Goal: Information Seeking & Learning: Learn about a topic

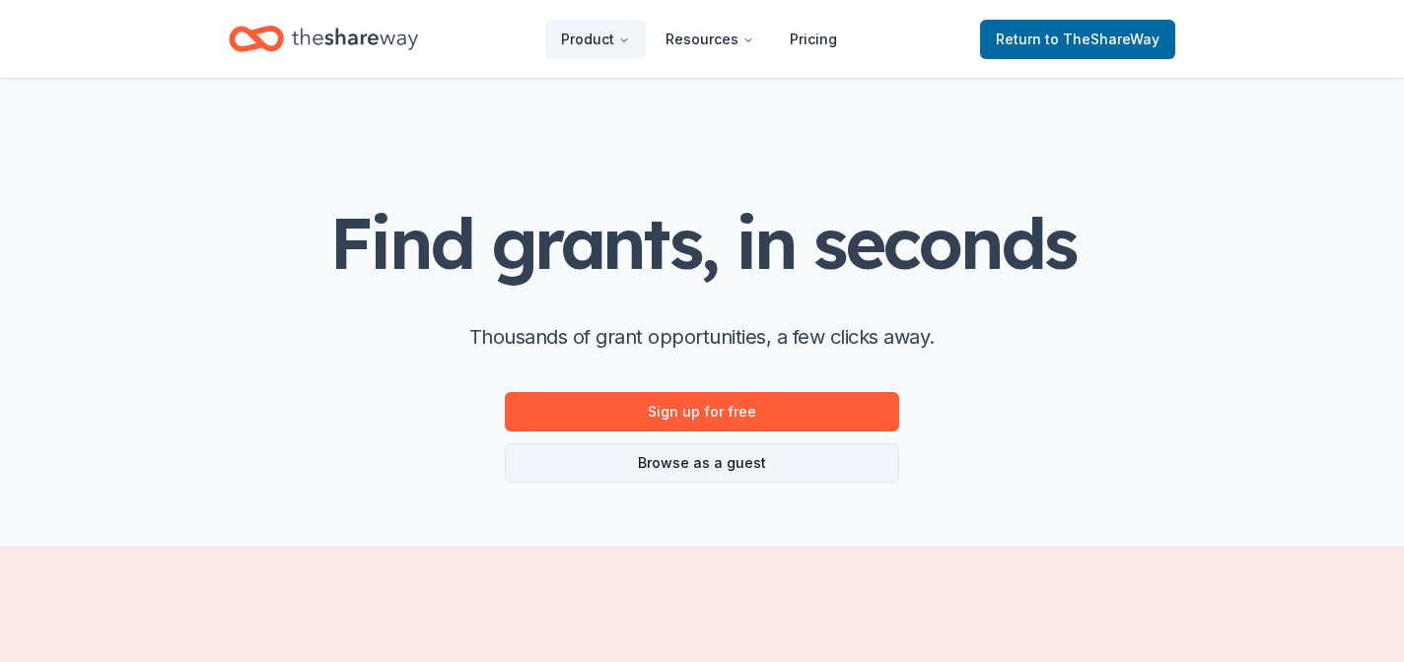
click at [676, 463] on link "Browse as a guest" at bounding box center [702, 463] width 394 height 39
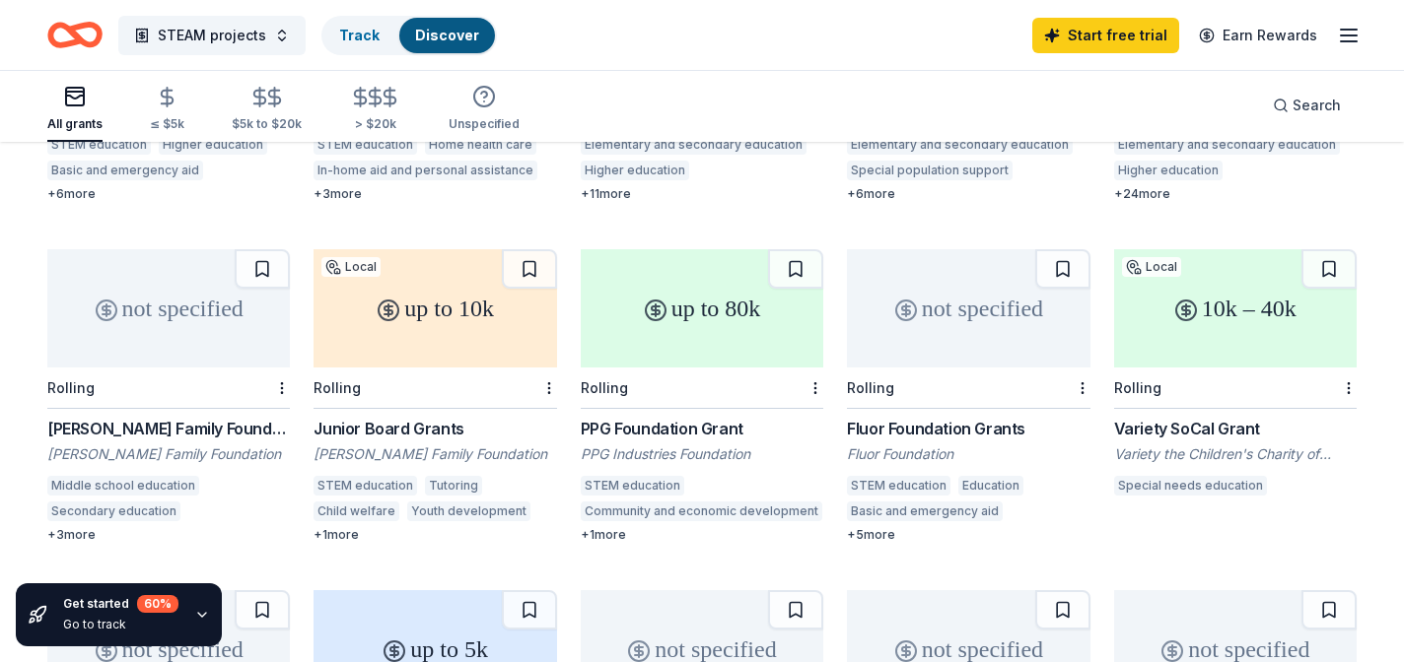
scroll to position [453, 0]
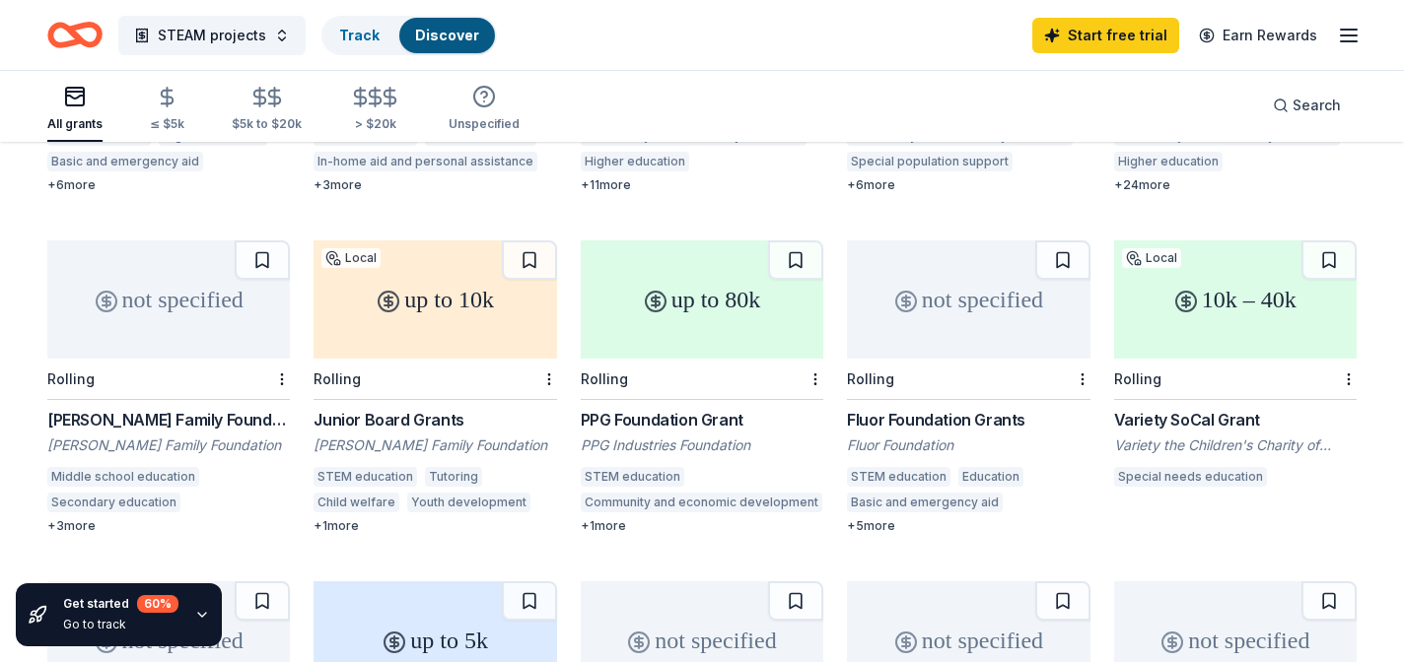
click at [116, 493] on div "Secondary education" at bounding box center [113, 503] width 133 height 20
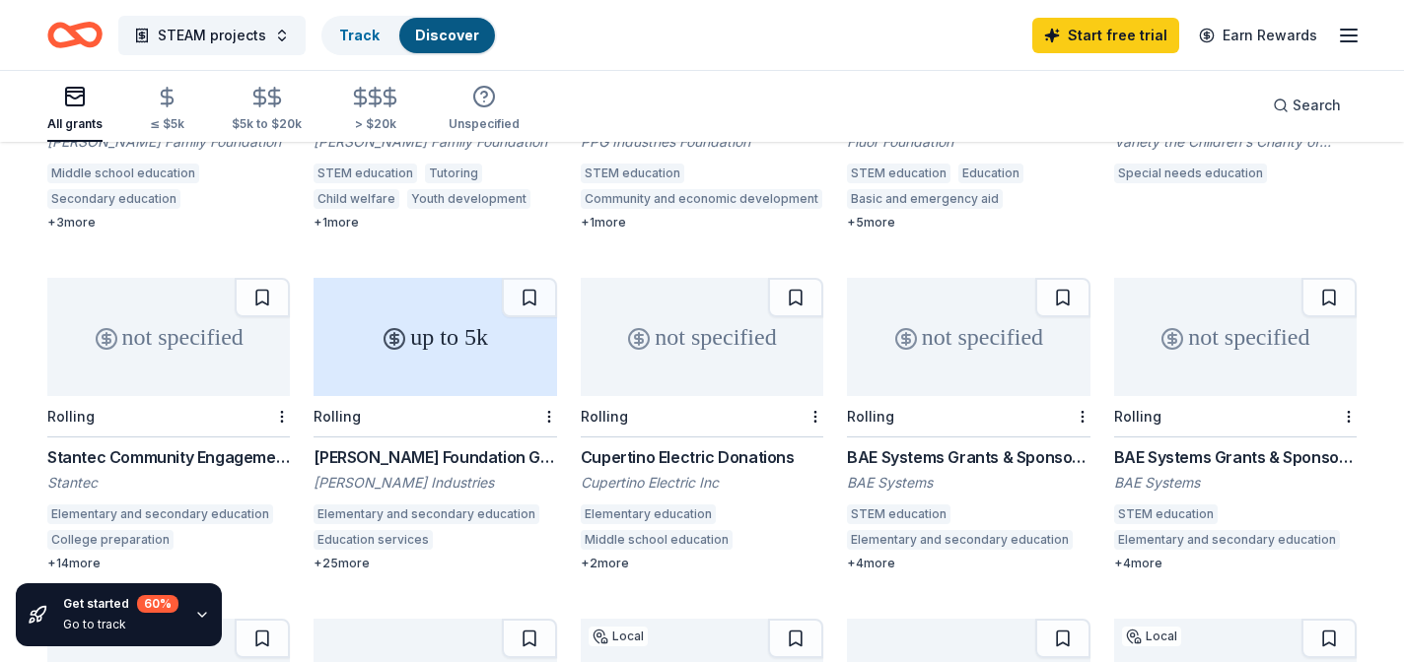
scroll to position [766, 0]
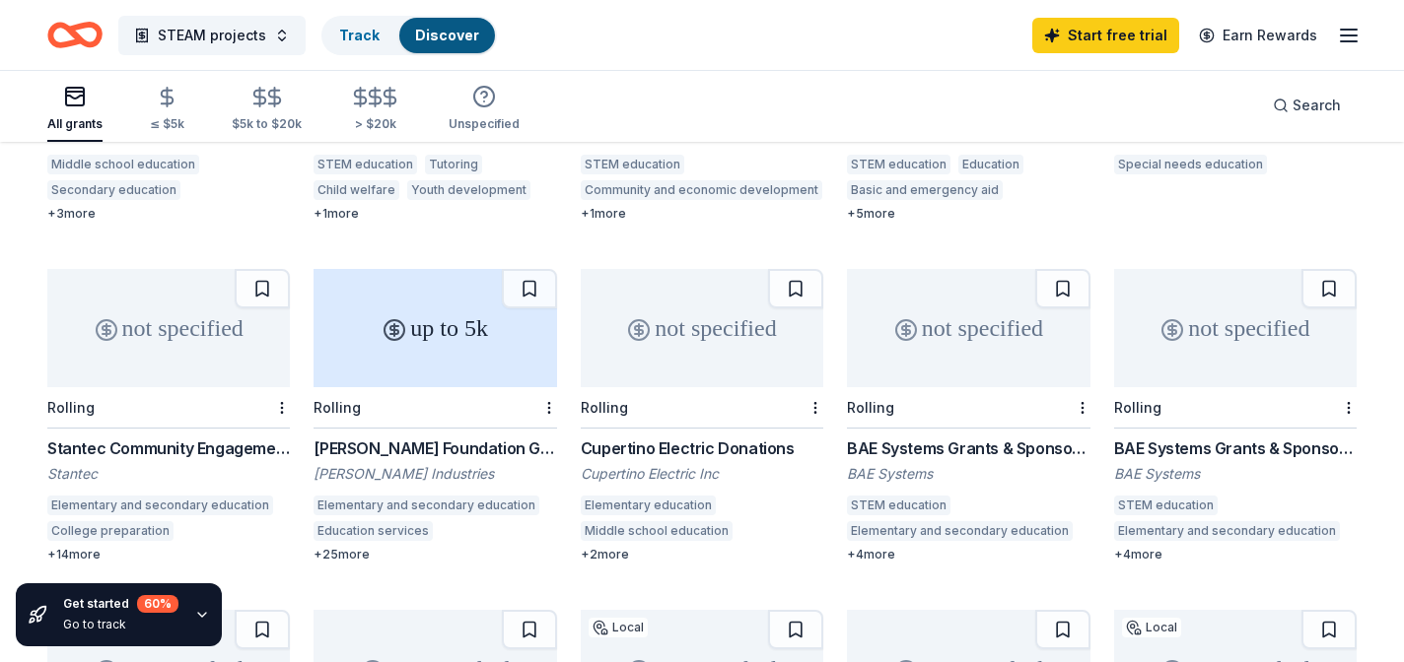
click at [680, 437] on div "Cupertino Electric Donations" at bounding box center [702, 449] width 242 height 24
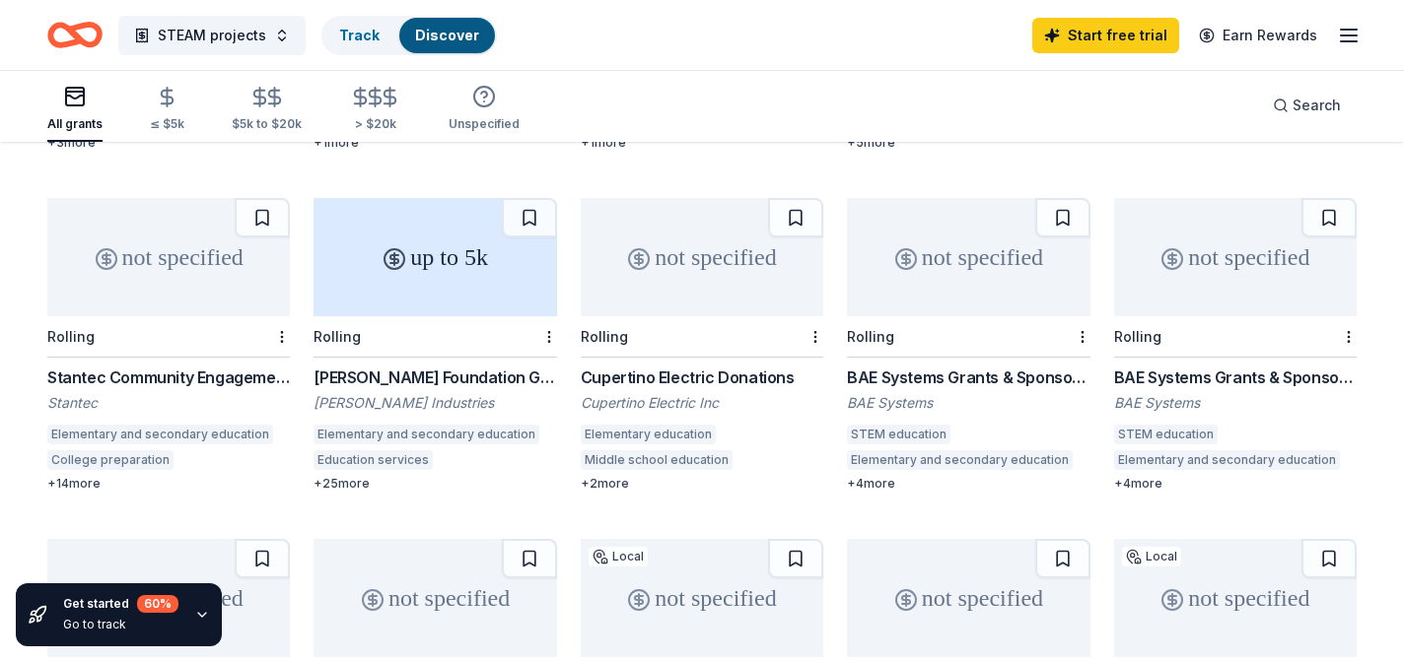
scroll to position [838, 0]
click at [1186, 424] on div "STEM education" at bounding box center [1165, 434] width 103 height 20
